Goal: Task Accomplishment & Management: Complete application form

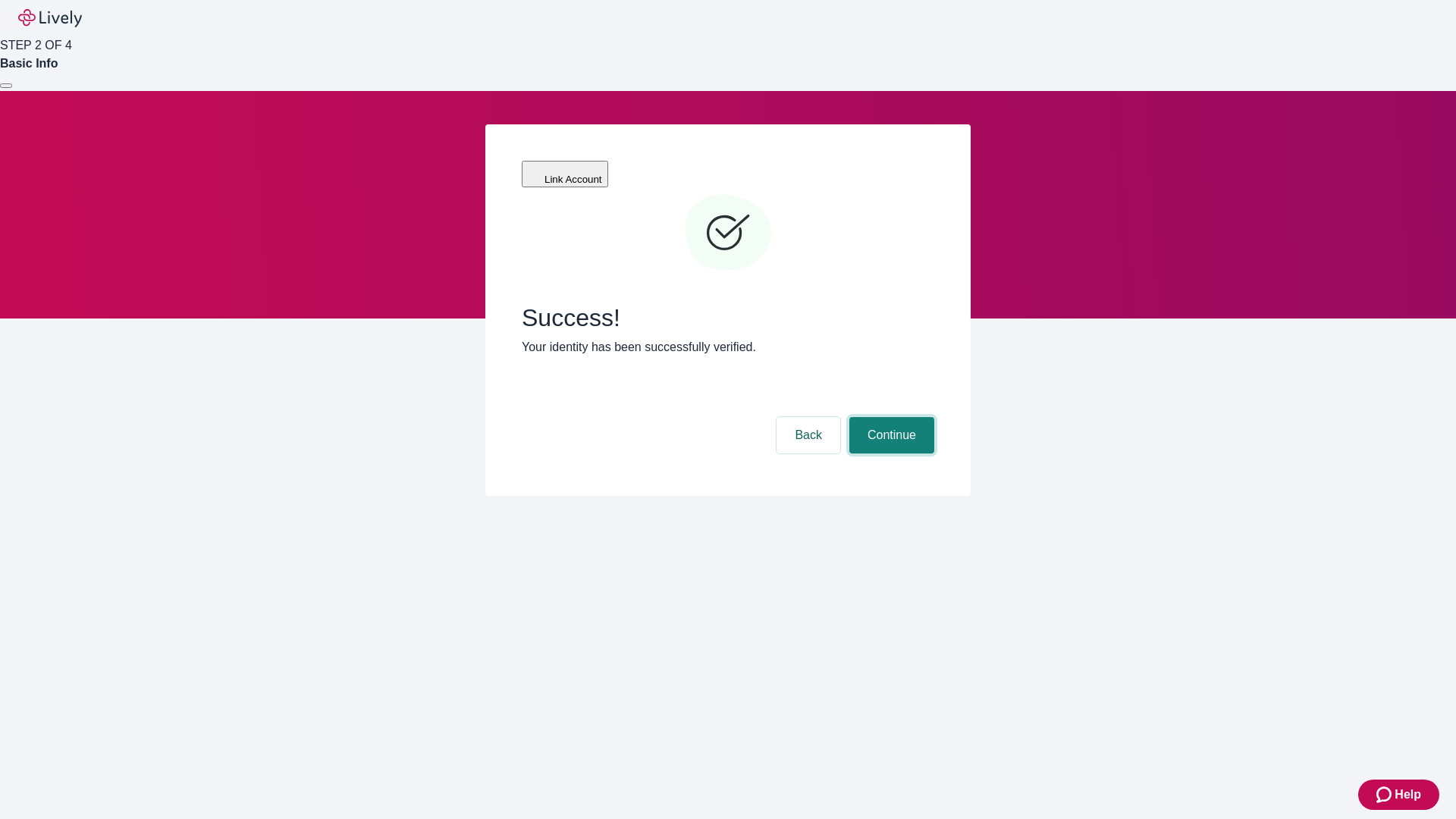
click at [889, 417] on button "Continue" at bounding box center [891, 435] width 85 height 37
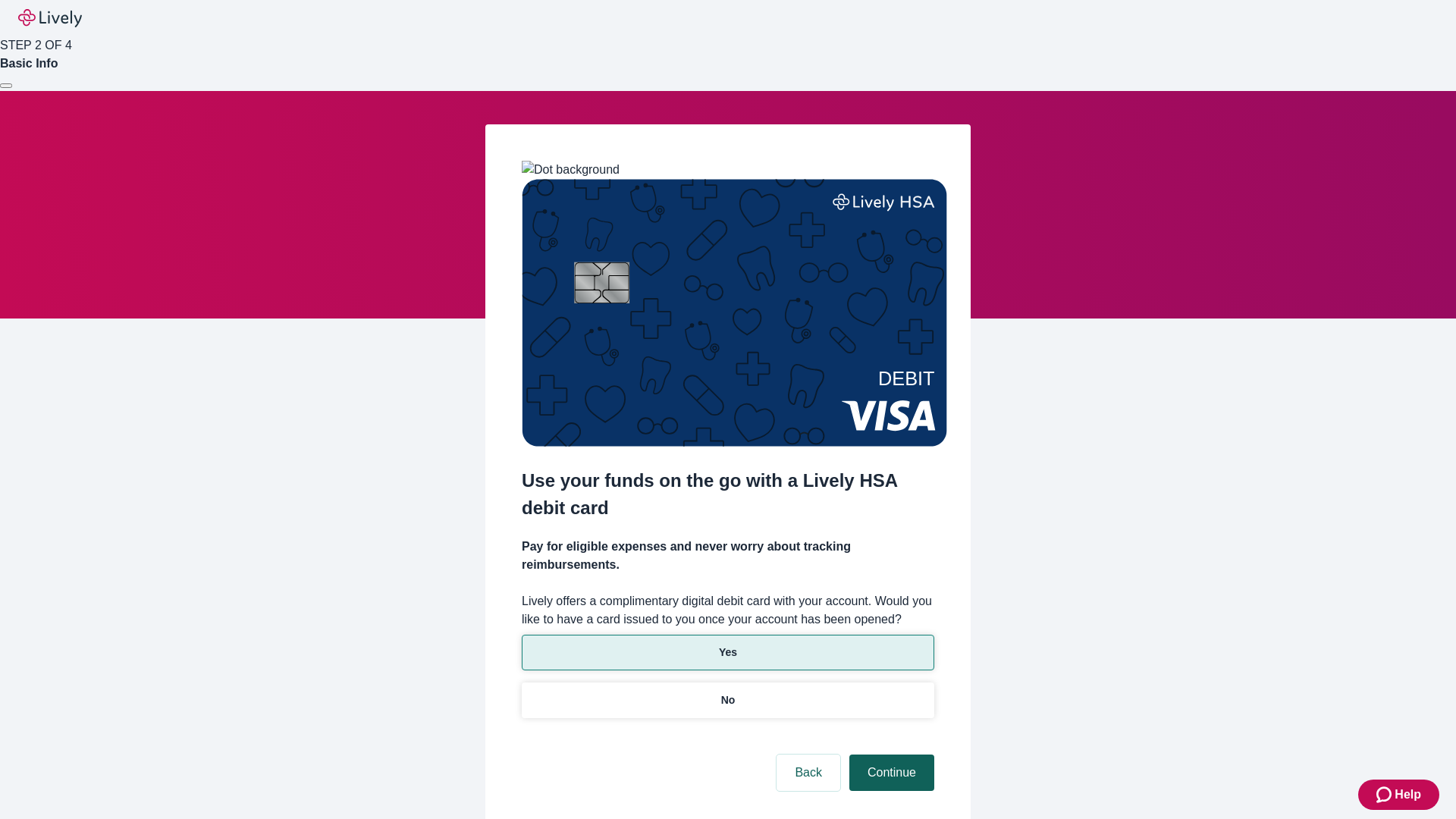
click at [727, 693] on p "No" at bounding box center [728, 701] width 15 height 16
click at [889, 754] on button "Continue" at bounding box center [891, 772] width 85 height 37
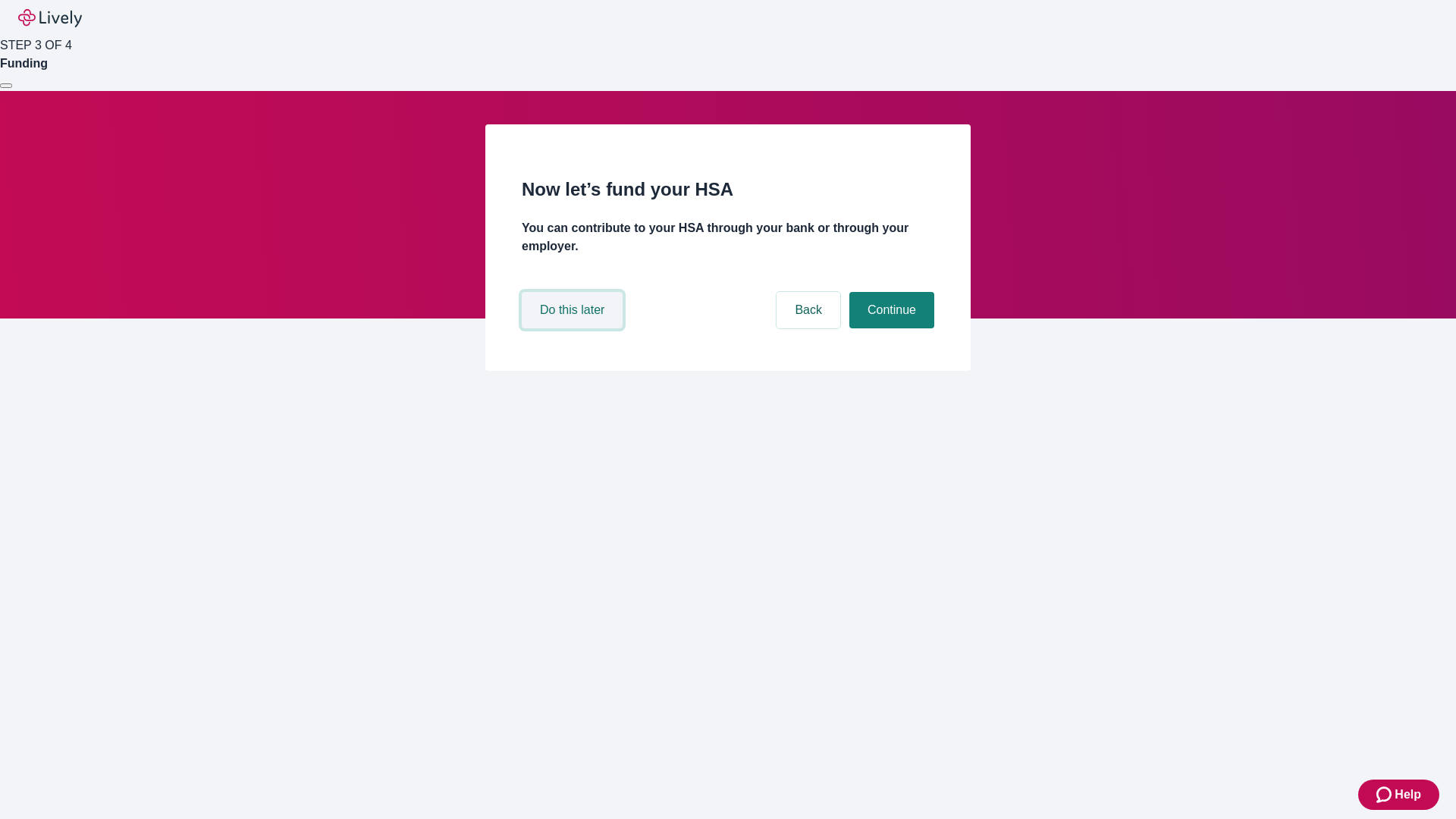
click at [574, 329] on button "Do this later" at bounding box center [572, 310] width 101 height 37
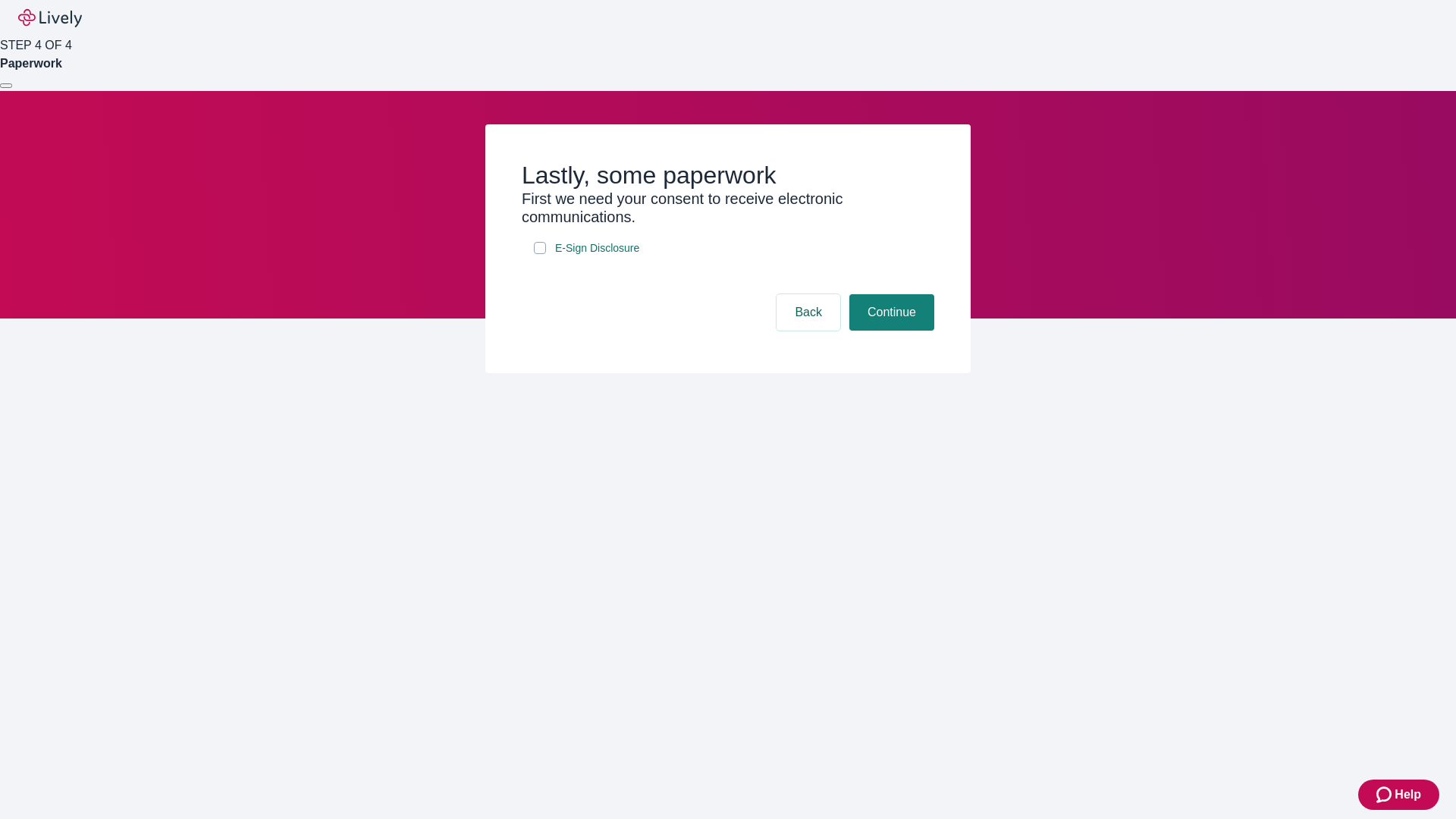
click at [540, 254] on input "E-Sign Disclosure" at bounding box center [540, 248] width 12 height 12
checkbox input "true"
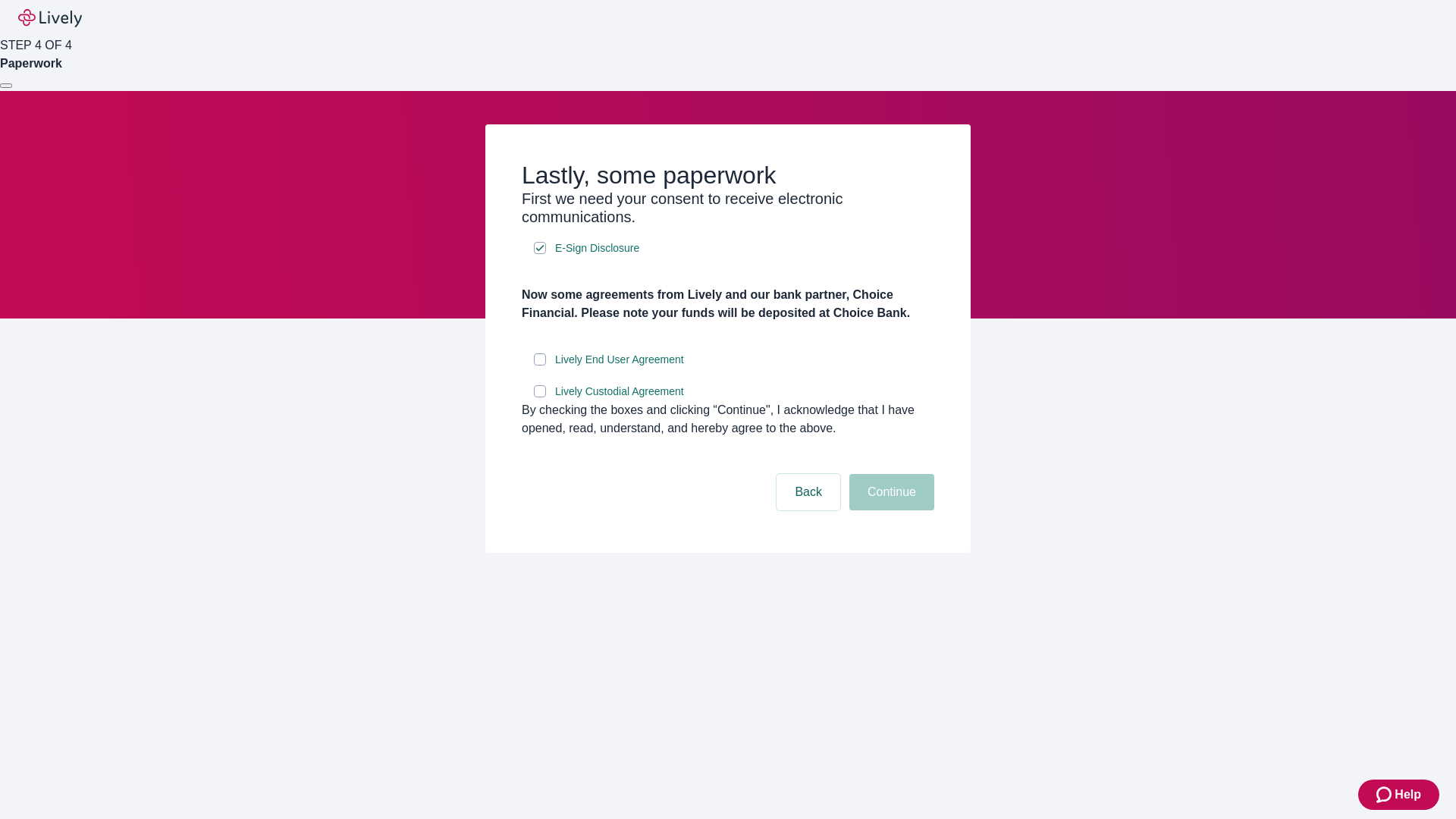
click at [540, 366] on input "Lively End User Agreement" at bounding box center [540, 360] width 12 height 12
checkbox input "true"
click at [540, 398] on input "Lively Custodial Agreement" at bounding box center [540, 392] width 12 height 12
checkbox input "true"
click at [889, 511] on button "Continue" at bounding box center [891, 492] width 85 height 37
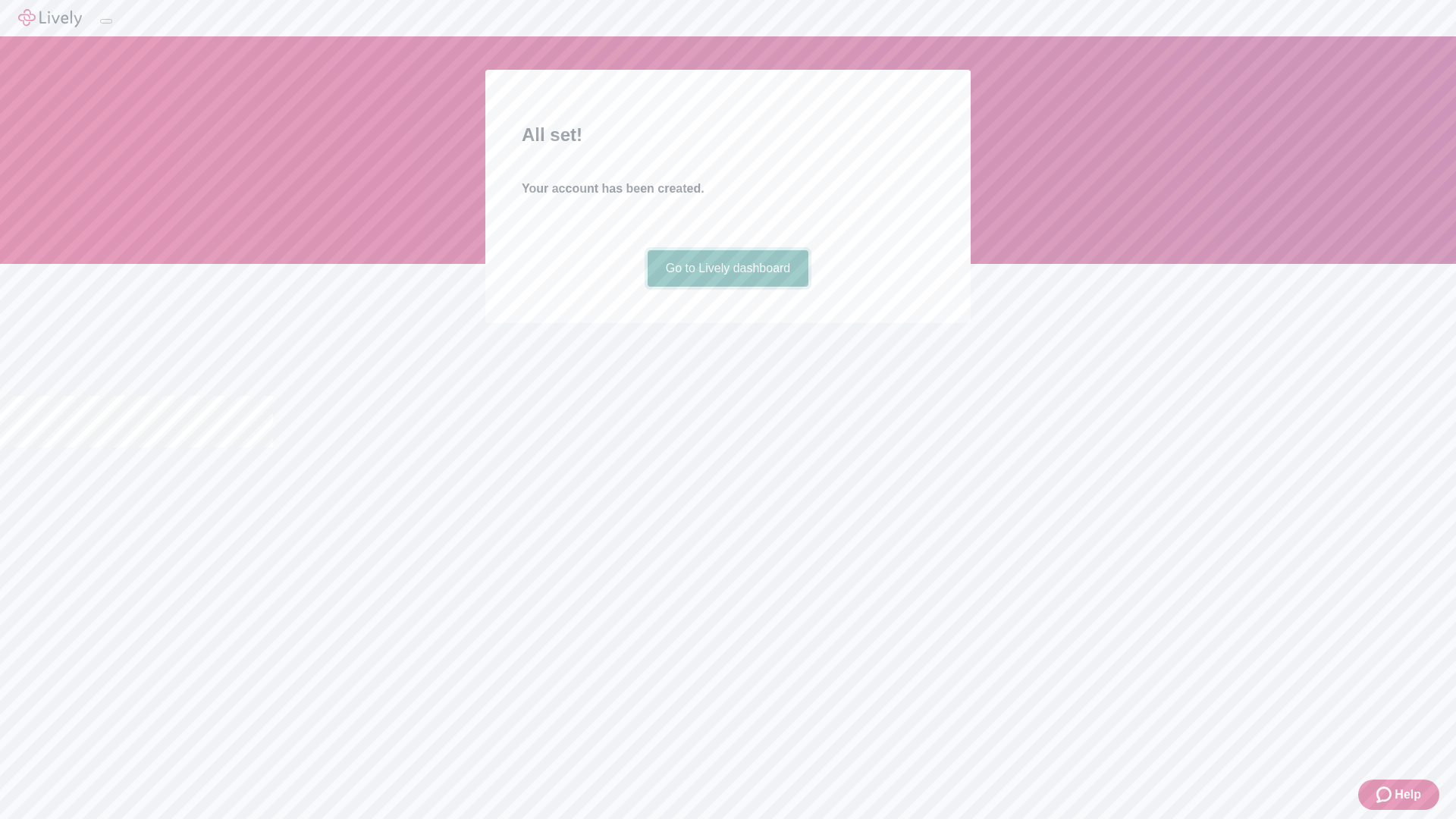
click at [727, 286] on link "Go to Lively dashboard" at bounding box center [728, 269] width 162 height 37
